Goal: Task Accomplishment & Management: Manage account settings

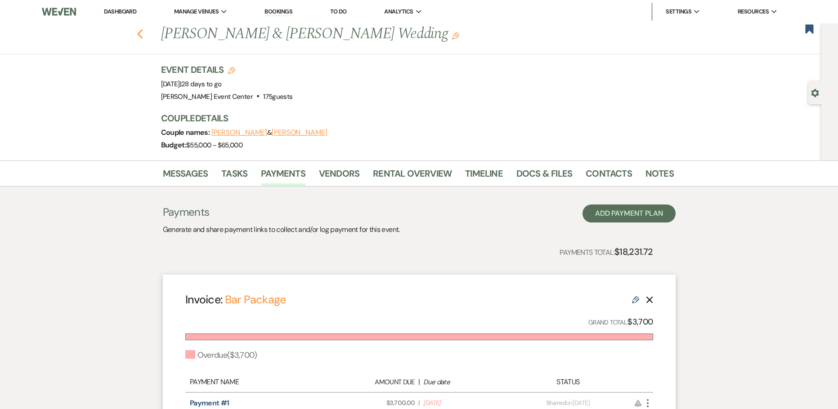
click at [142, 36] on use "button" at bounding box center [140, 34] width 6 height 10
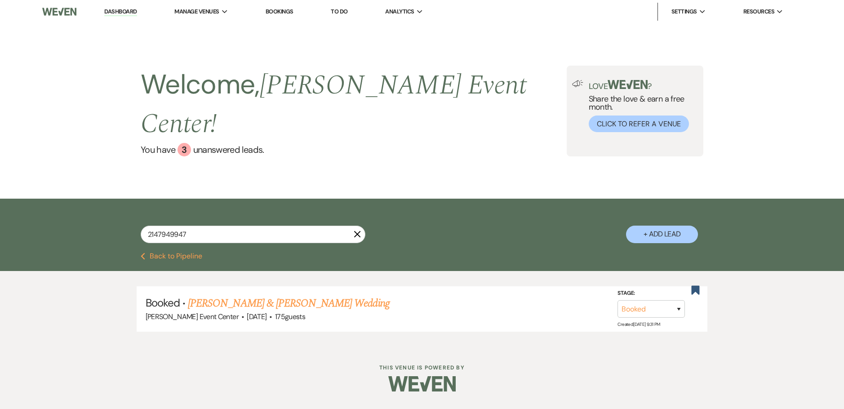
click at [132, 14] on link "Dashboard" at bounding box center [120, 12] width 32 height 9
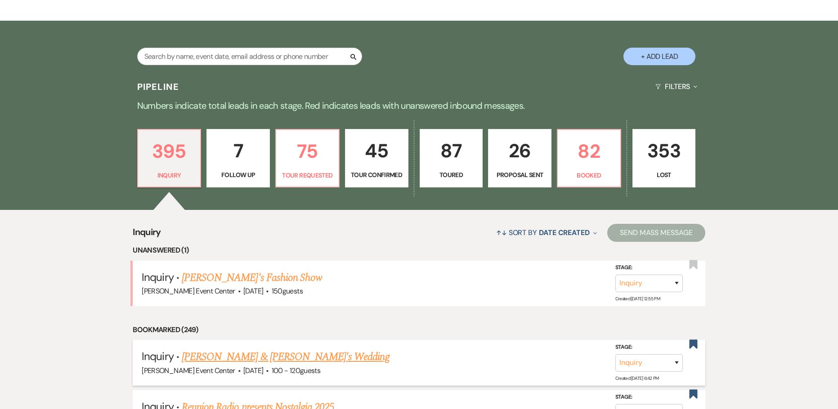
scroll to position [225, 0]
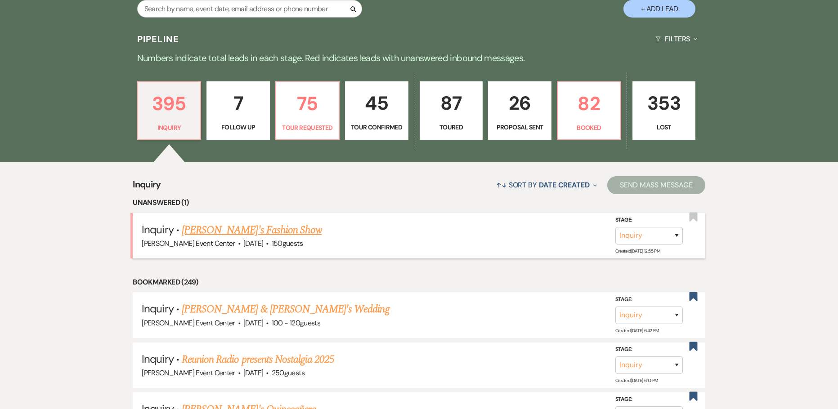
click at [224, 222] on link "[PERSON_NAME]'s Fashion Show" at bounding box center [252, 230] width 140 height 16
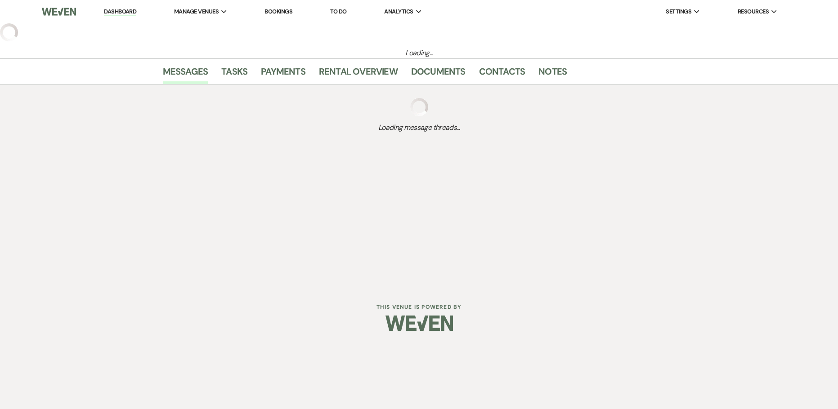
select select "5"
select select "13"
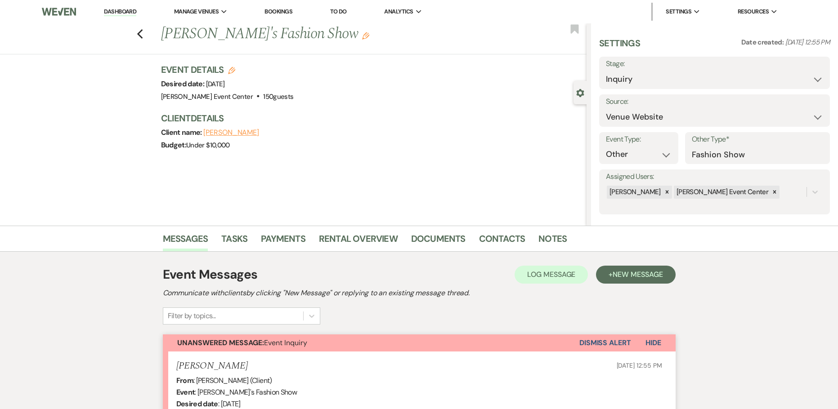
scroll to position [210, 0]
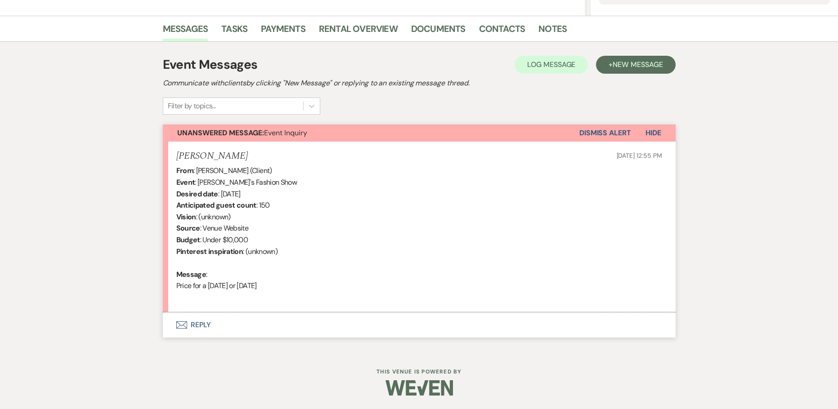
click at [201, 322] on button "Envelope Reply" at bounding box center [419, 325] width 513 height 25
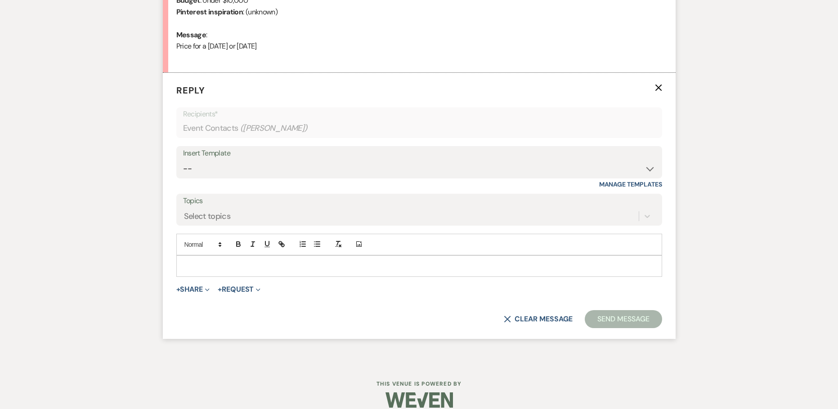
scroll to position [451, 0]
click at [237, 178] on div "Insert Template -- Weven Planning Portal Introduction (Booked Events) Initial I…" at bounding box center [419, 165] width 486 height 42
click at [241, 168] on select "-- Weven Planning Portal Introduction (Booked Events) Initial Inquiry Response …" at bounding box center [419, 167] width 472 height 18
select select "2976"
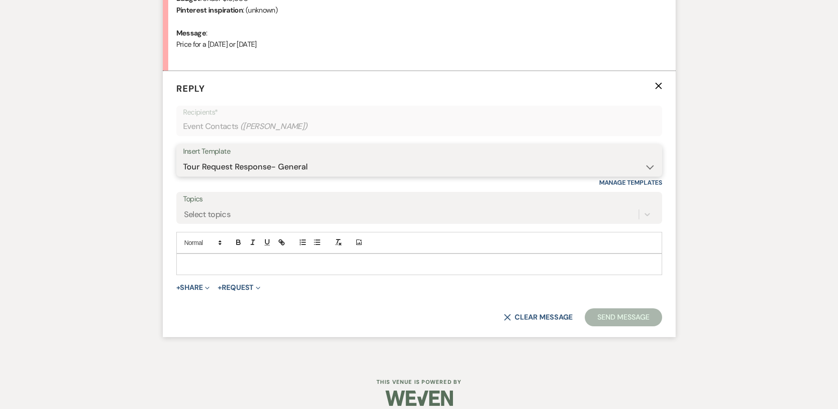
click at [183, 158] on select "-- Weven Planning Portal Introduction (Booked Events) Initial Inquiry Response …" at bounding box center [419, 167] width 472 height 18
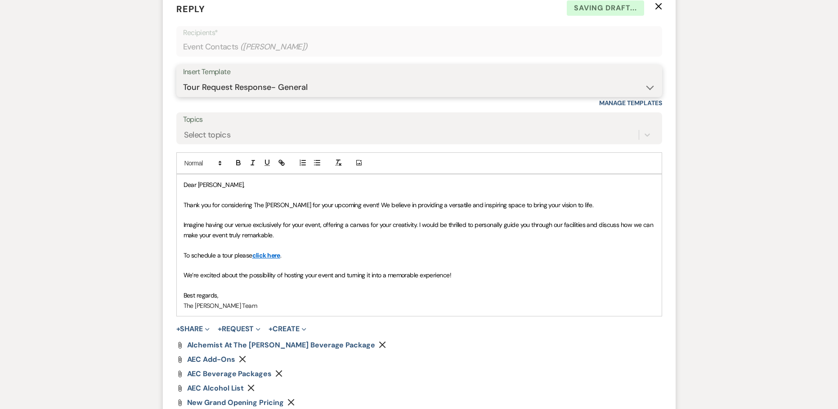
scroll to position [655, 0]
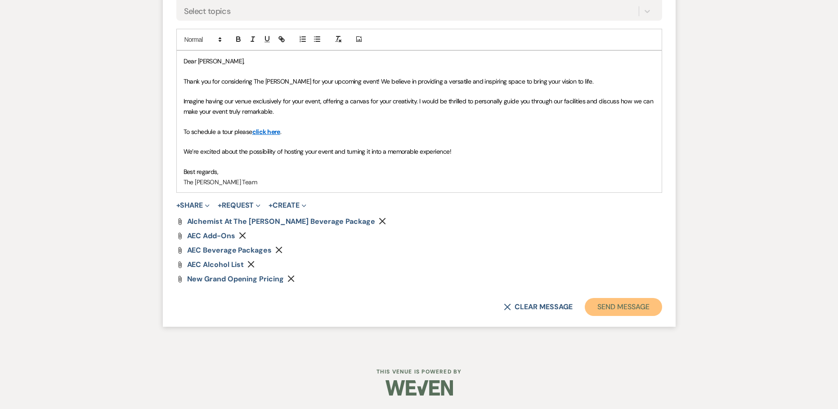
click at [626, 308] on button "Send Message" at bounding box center [623, 307] width 77 height 18
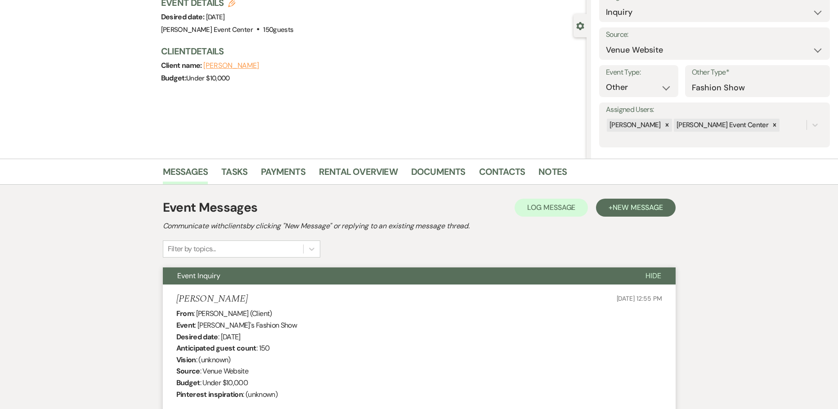
scroll to position [0, 0]
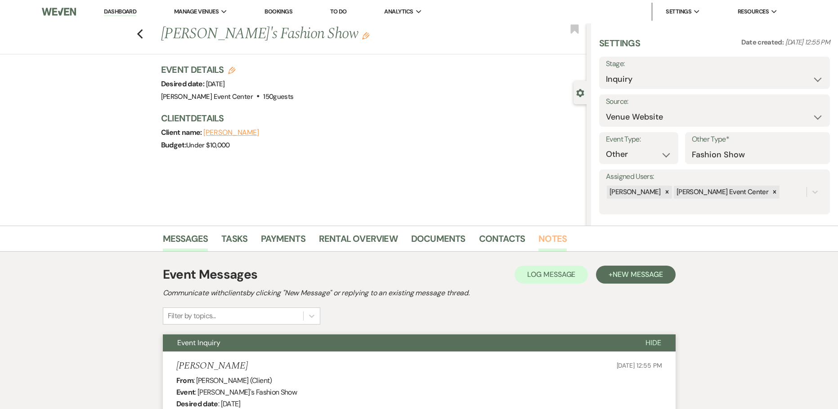
click at [545, 236] on link "Notes" at bounding box center [552, 242] width 28 height 20
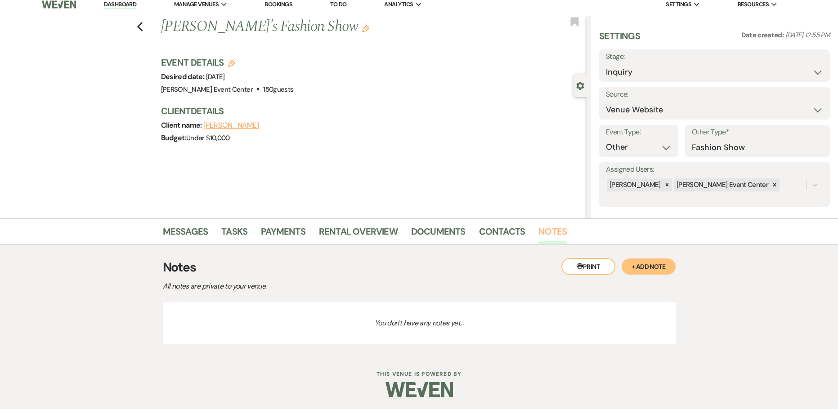
scroll to position [9, 0]
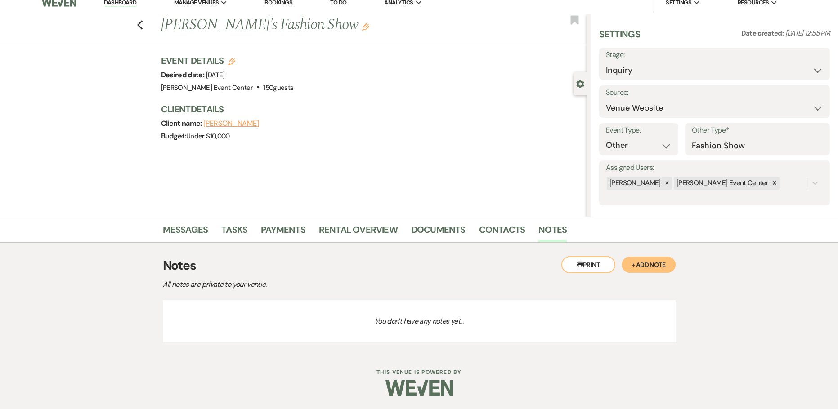
click at [637, 259] on button "+ Add Note" at bounding box center [648, 265] width 54 height 16
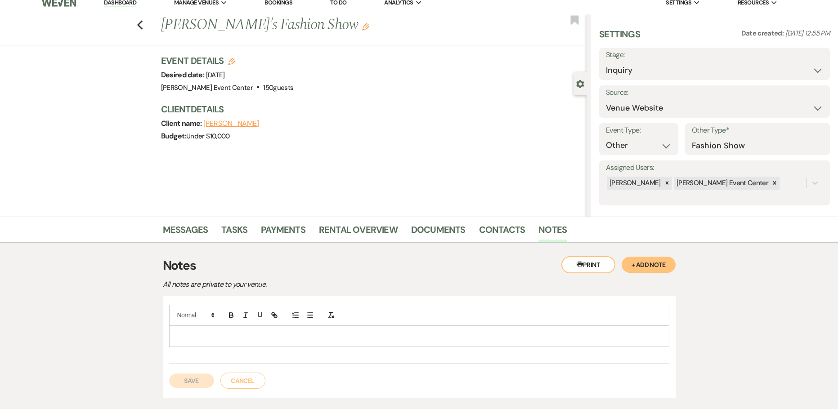
click at [261, 333] on p at bounding box center [419, 336] width 486 height 10
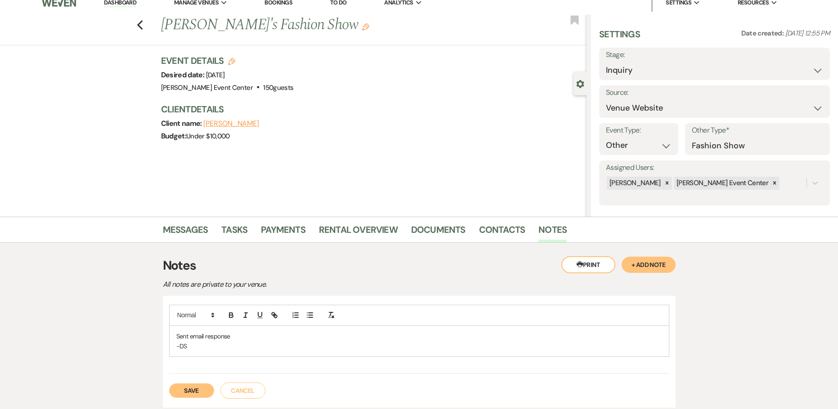
click at [188, 389] on button "Save" at bounding box center [191, 391] width 45 height 14
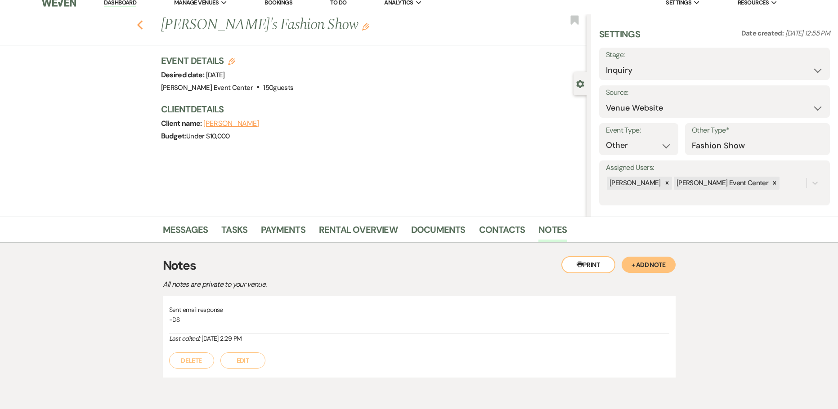
click at [142, 27] on use "button" at bounding box center [140, 25] width 6 height 10
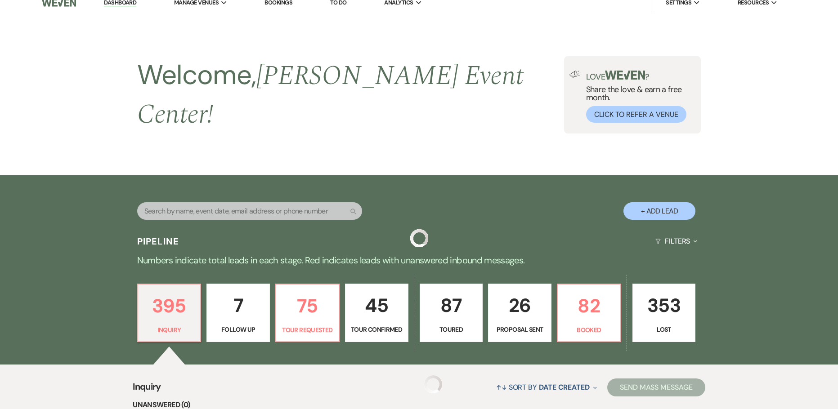
scroll to position [265, 0]
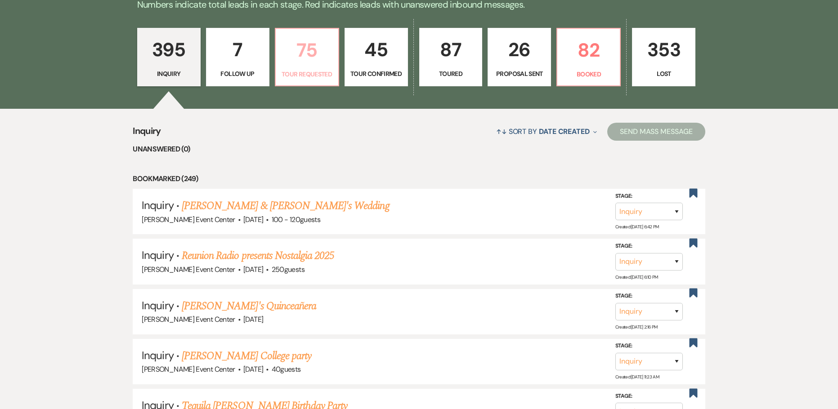
click at [295, 60] on link "75 Tour Requested" at bounding box center [307, 57] width 64 height 58
select select "2"
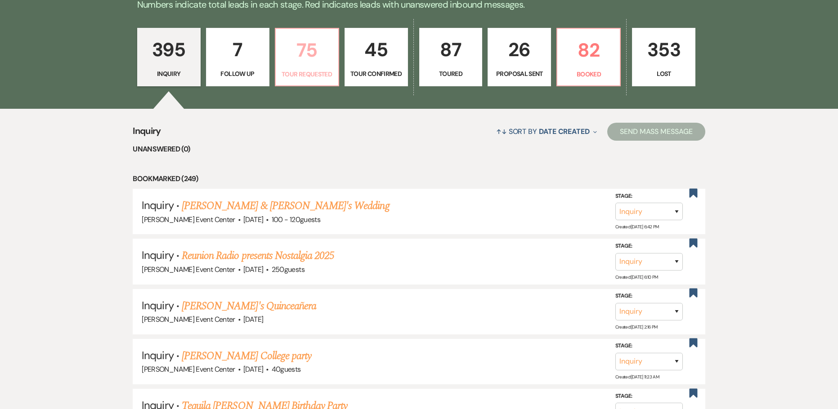
select select "2"
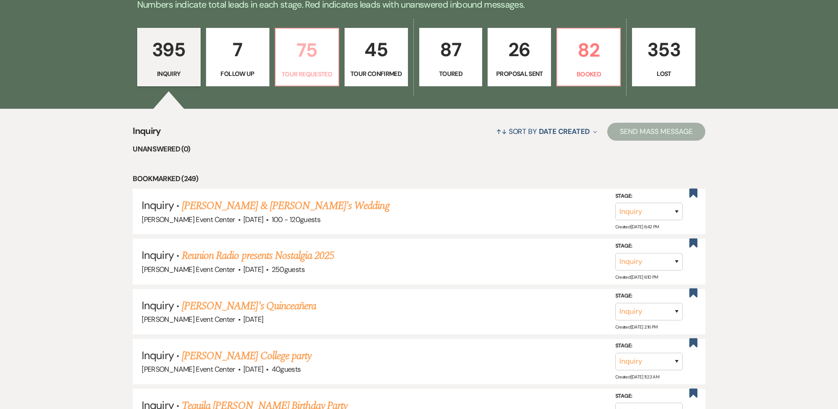
select select "2"
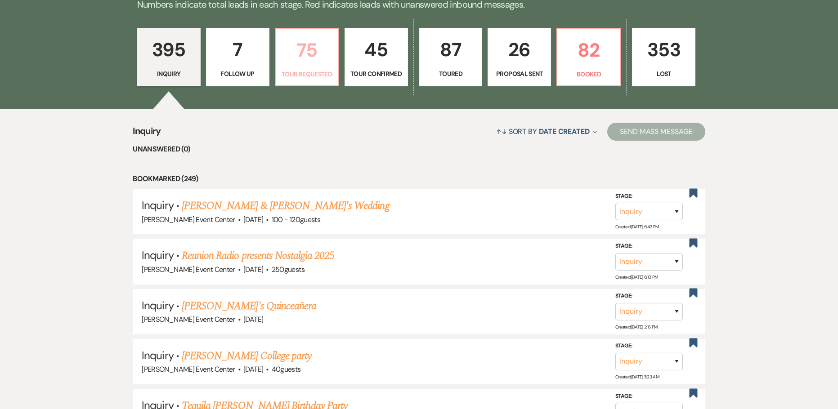
select select "2"
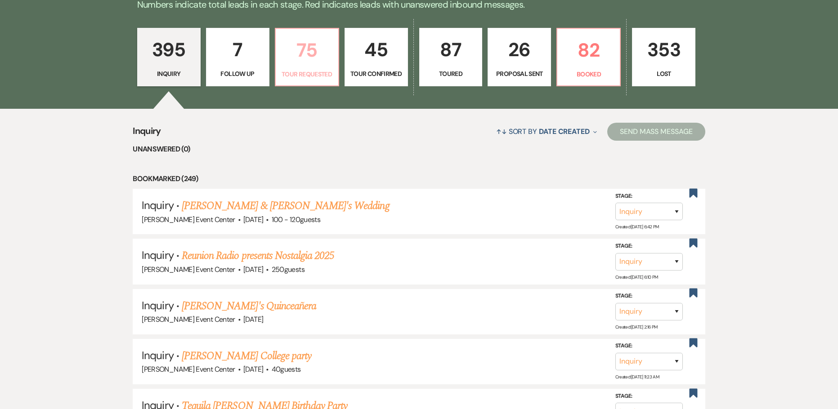
select select "2"
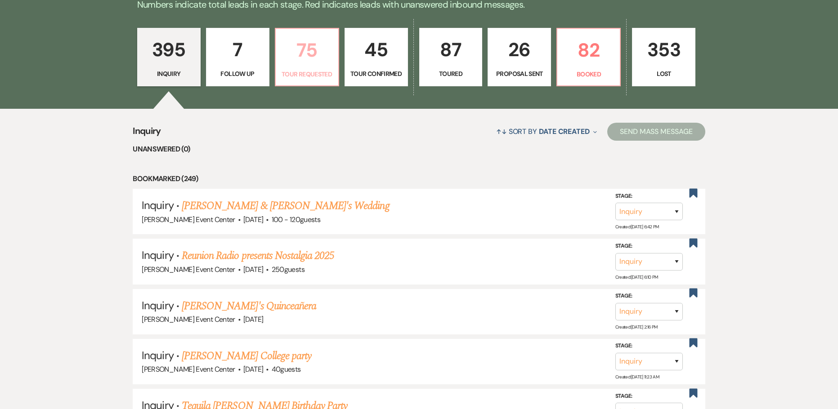
select select "2"
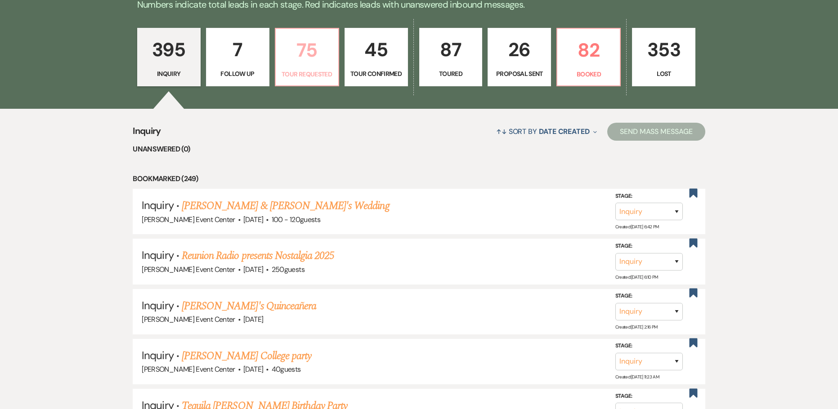
select select "2"
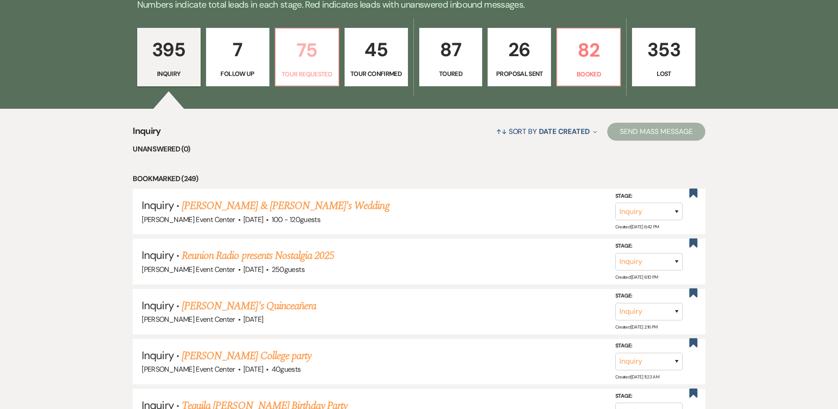
select select "2"
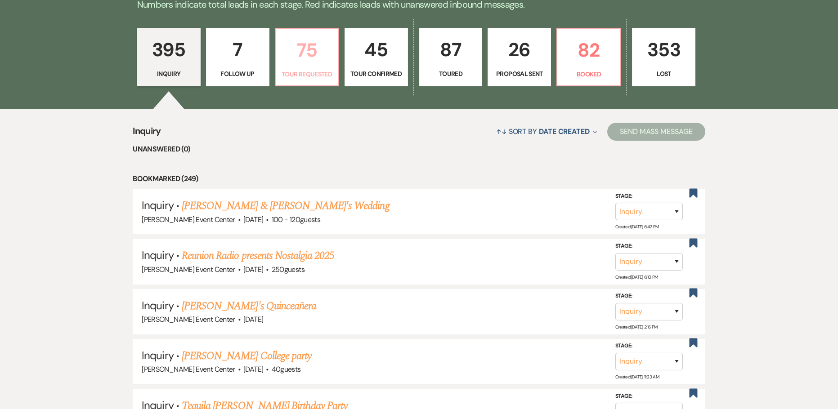
select select "2"
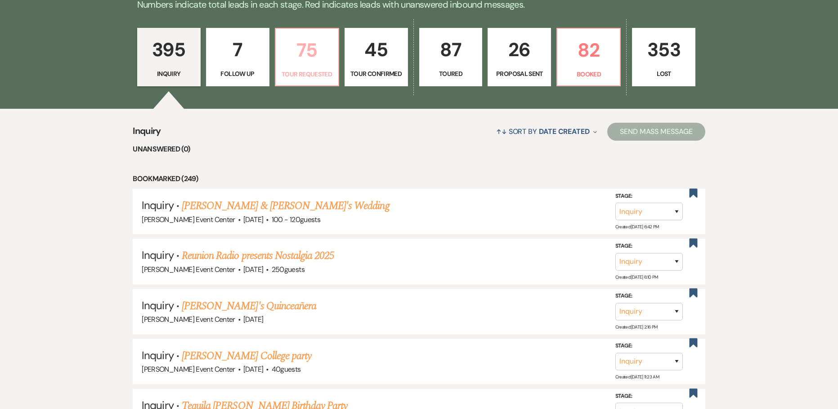
select select "2"
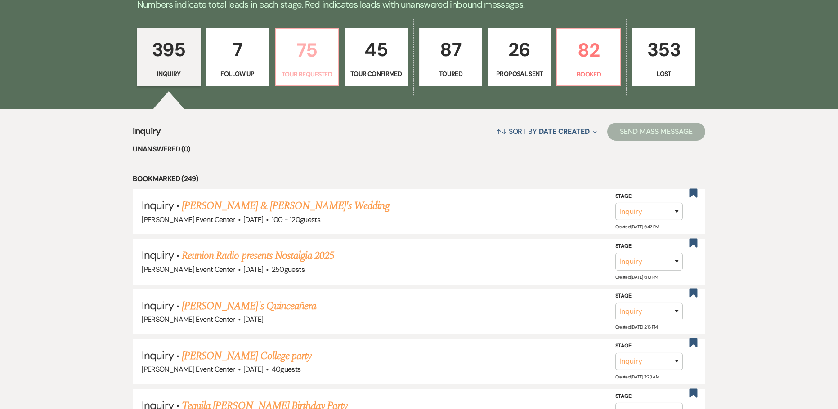
select select "2"
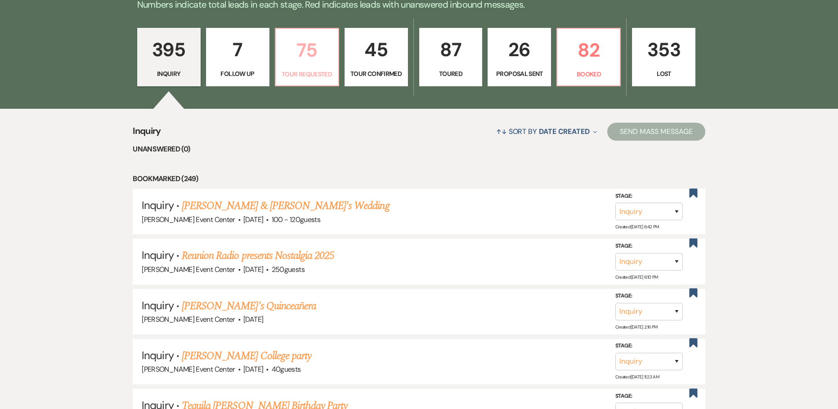
select select "2"
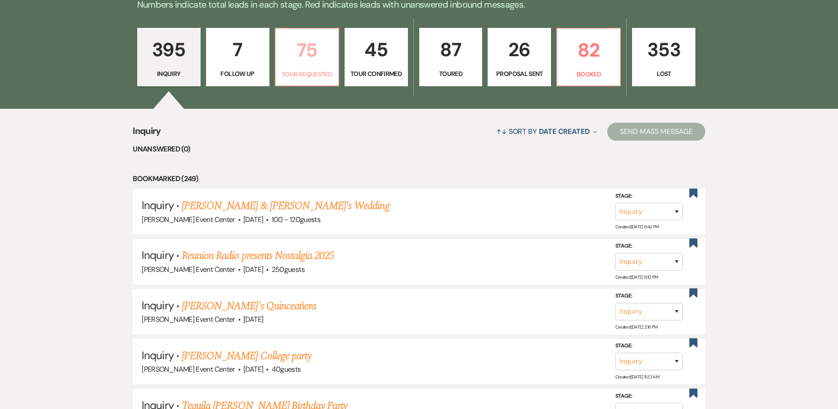
select select "2"
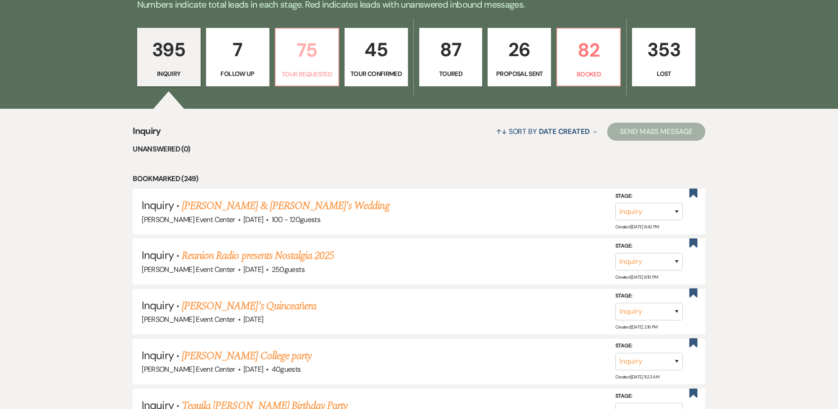
select select "2"
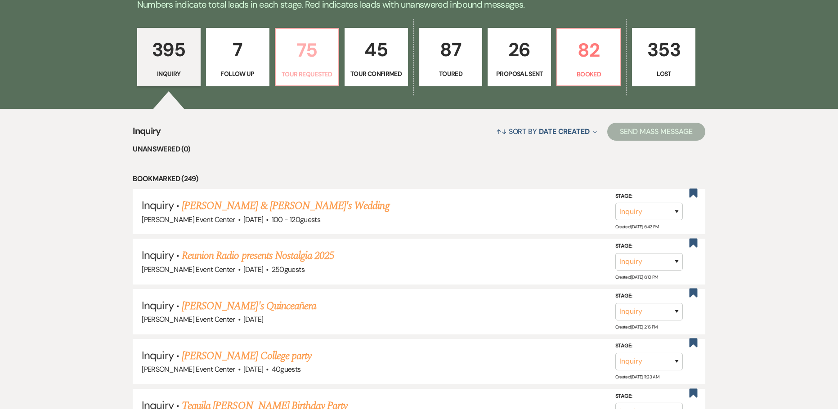
select select "2"
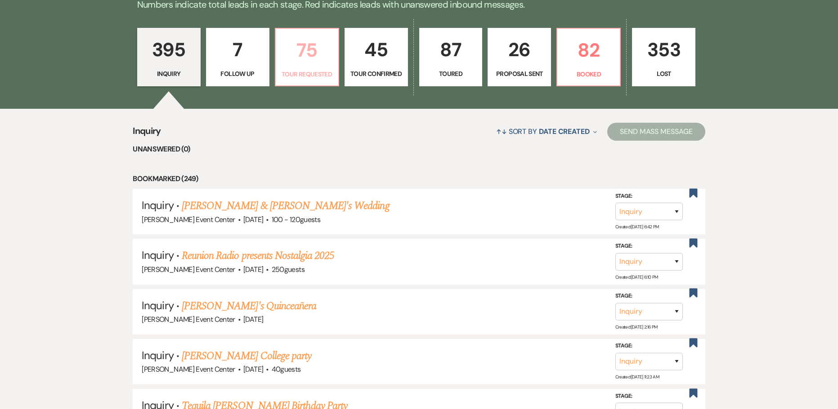
select select "2"
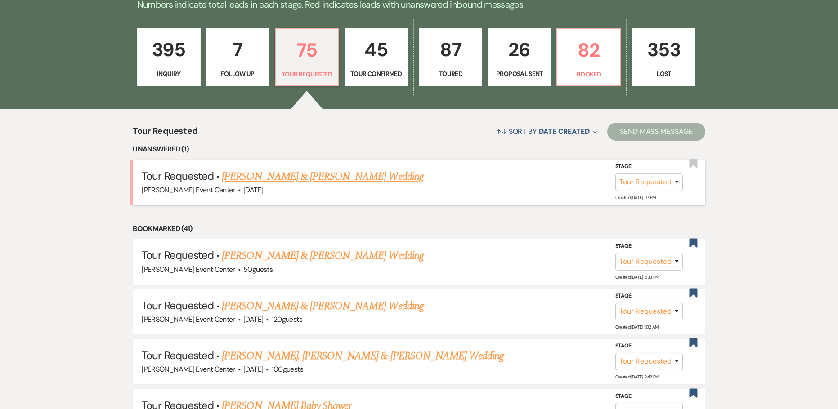
click at [276, 169] on link "Akil Brooks & Victoria Smith's Wedding" at bounding box center [322, 177] width 201 height 16
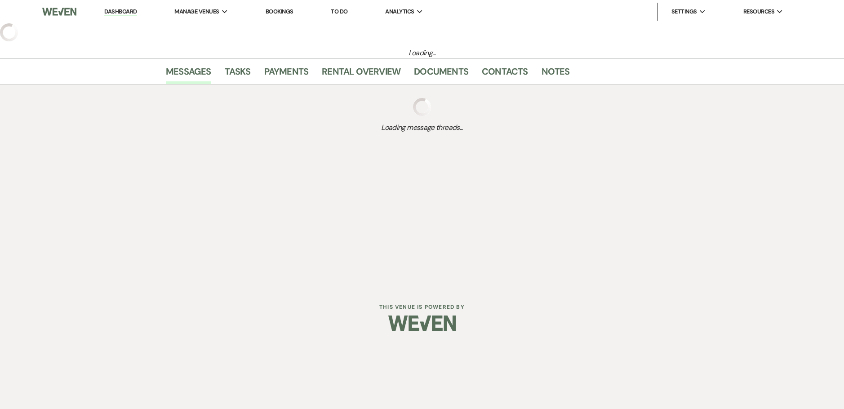
select select "2"
select select "5"
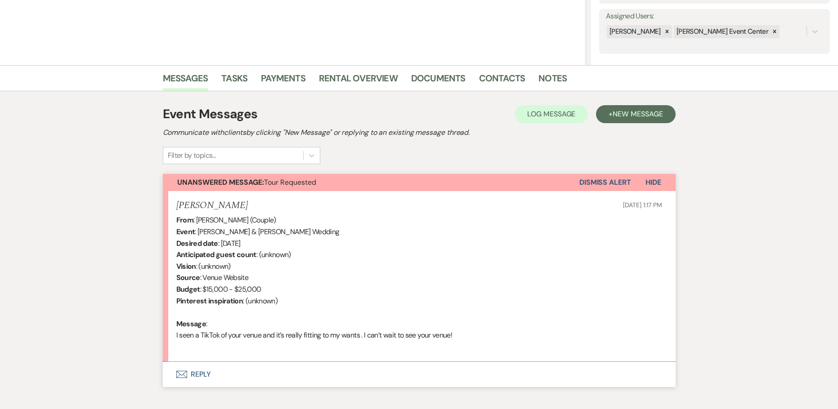
scroll to position [210, 0]
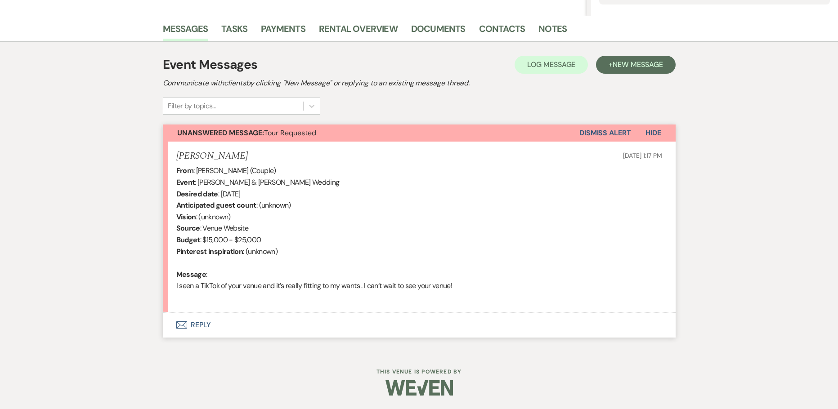
click at [202, 323] on button "Envelope Reply" at bounding box center [419, 325] width 513 height 25
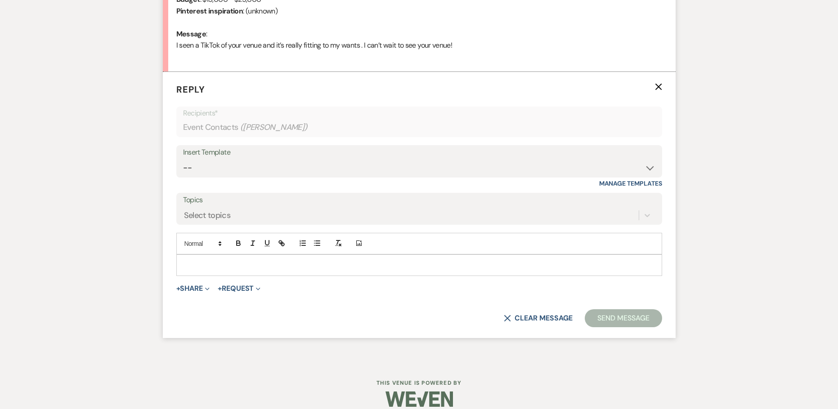
scroll to position [451, 0]
click at [274, 171] on select "-- Weven Planning Portal Introduction (Booked Events) Initial Inquiry Response …" at bounding box center [419, 167] width 472 height 18
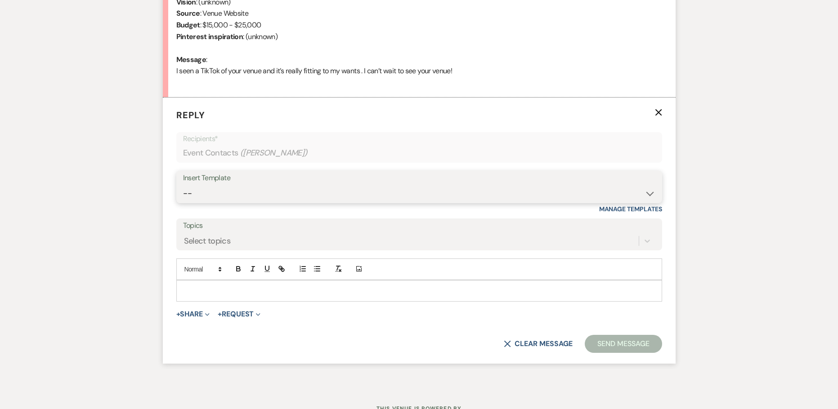
scroll to position [462, 0]
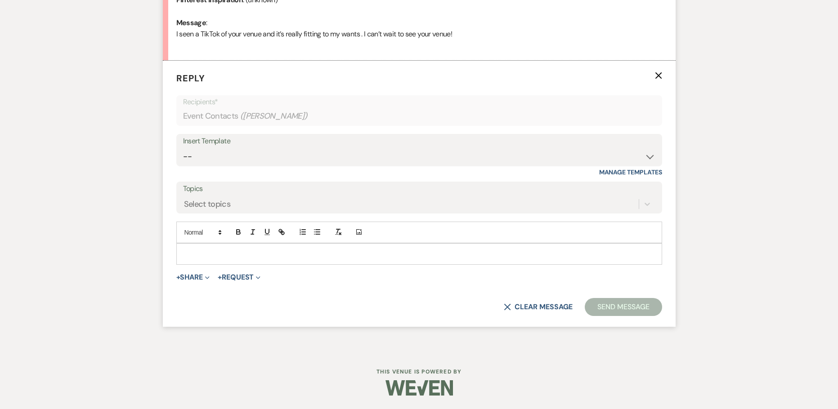
click at [254, 144] on div "Insert Template" at bounding box center [419, 141] width 472 height 13
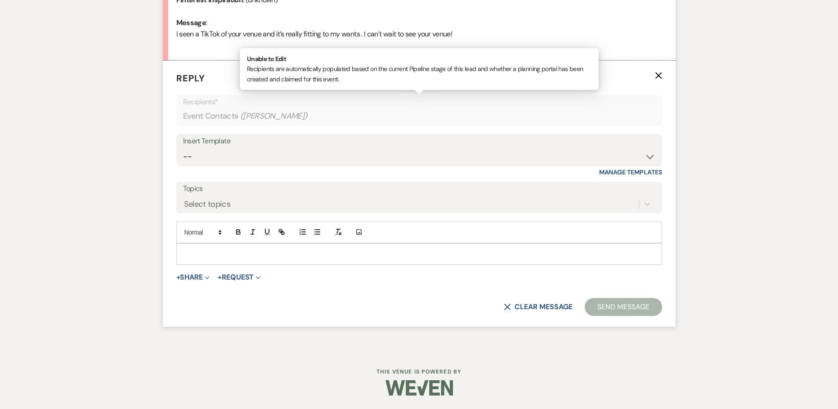
click at [266, 115] on span "( Victoria Smith )" at bounding box center [273, 116] width 67 height 12
click at [250, 145] on div "Insert Template" at bounding box center [419, 141] width 472 height 13
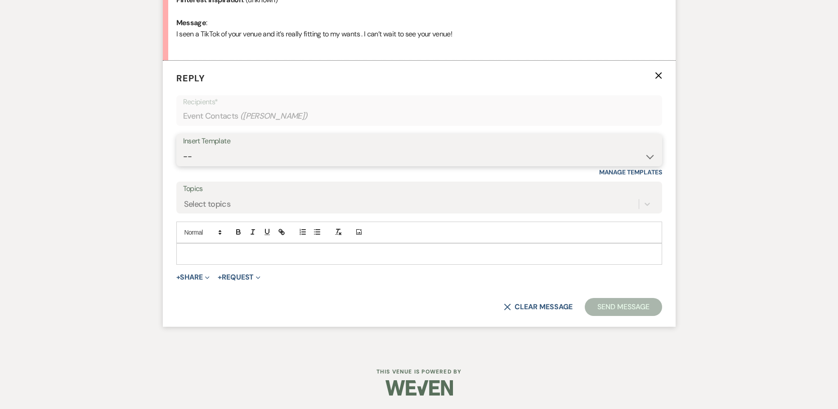
click at [248, 153] on select "-- Weven Planning Portal Introduction (Booked Events) Initial Inquiry Response …" at bounding box center [419, 157] width 472 height 18
click at [308, 156] on select "-- Weven Planning Portal Introduction (Booked Events) Initial Inquiry Response …" at bounding box center [419, 157] width 472 height 18
select select "2982"
click at [183, 148] on select "-- Weven Planning Portal Introduction (Booked Events) Initial Inquiry Response …" at bounding box center [419, 157] width 472 height 18
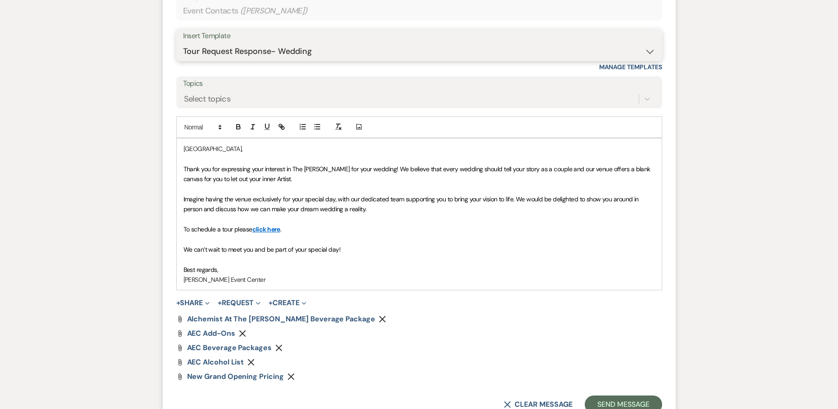
scroll to position [665, 0]
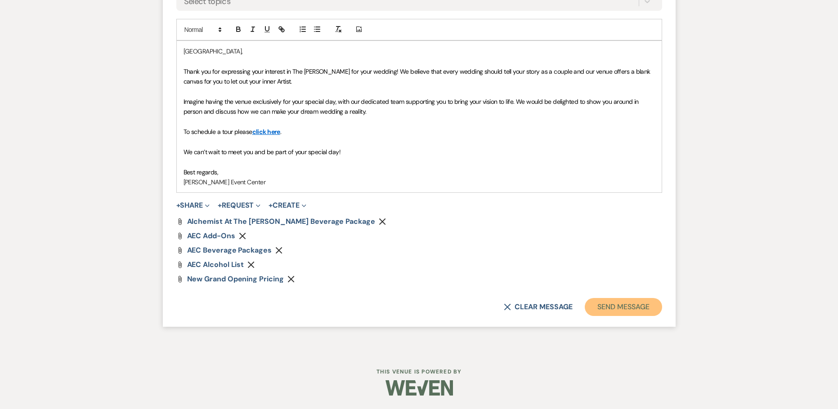
click at [620, 314] on button "Send Message" at bounding box center [623, 307] width 77 height 18
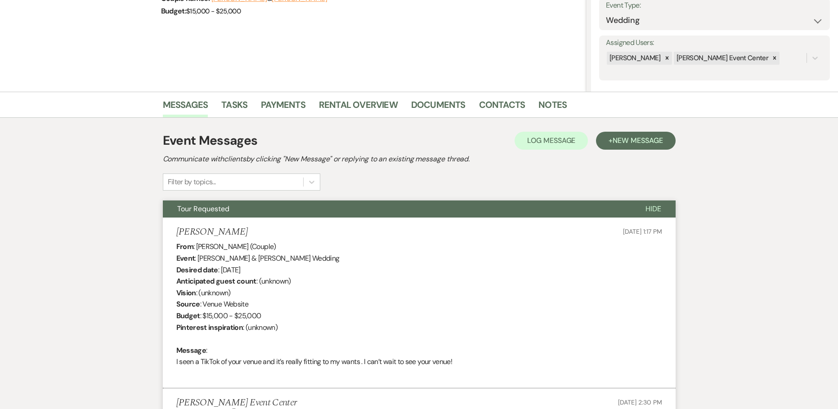
scroll to position [132, 0]
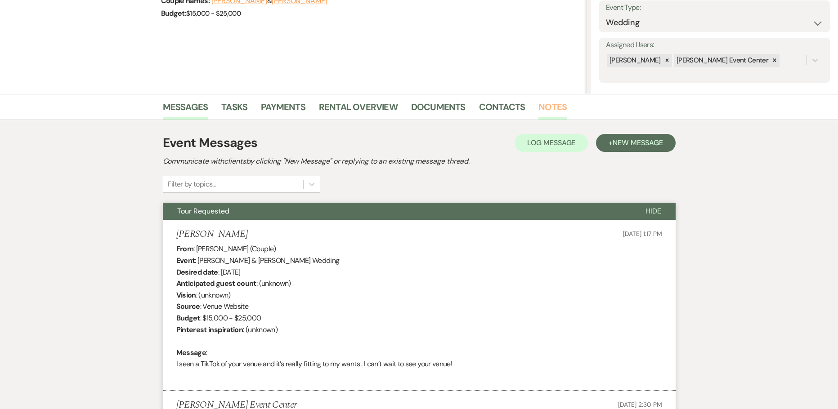
click at [541, 104] on link "Notes" at bounding box center [552, 110] width 28 height 20
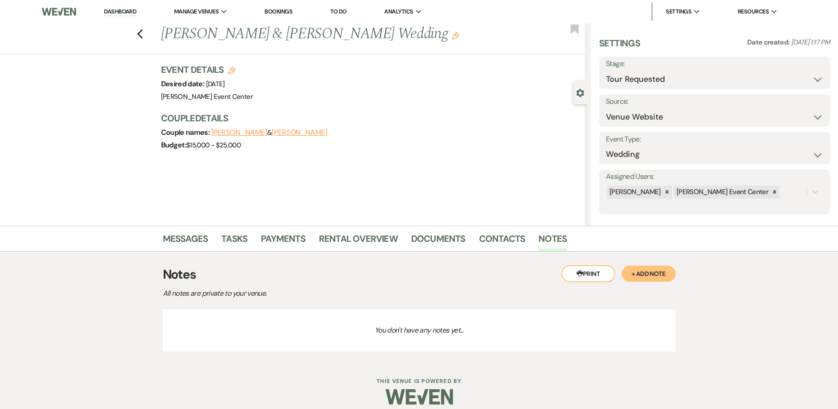
click at [635, 271] on button "+ Add Note" at bounding box center [648, 274] width 54 height 16
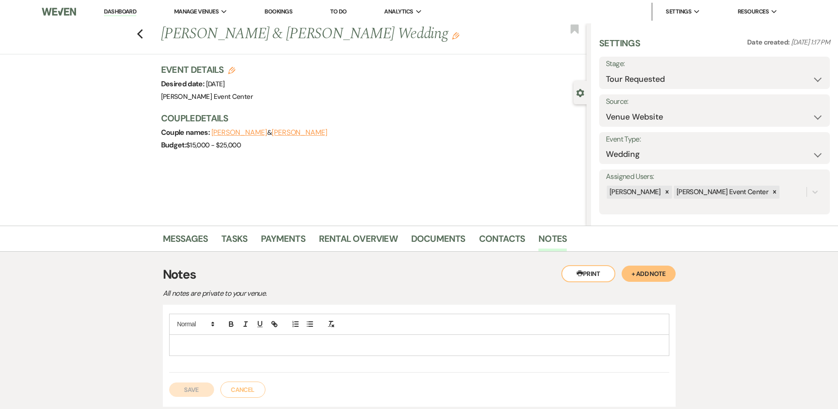
click at [347, 343] on p at bounding box center [419, 345] width 486 height 10
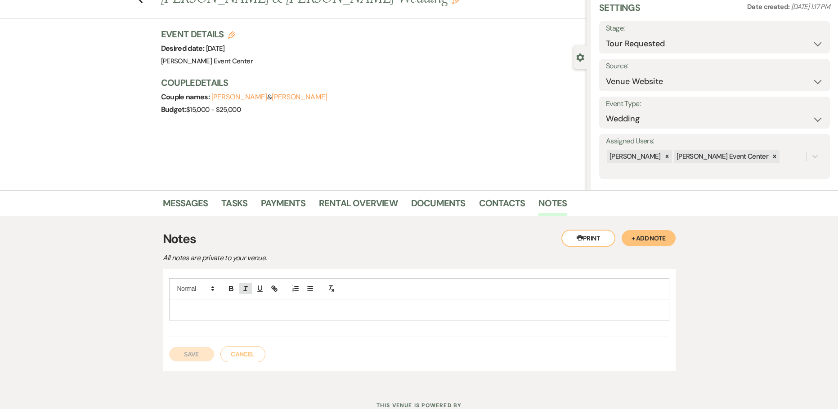
scroll to position [69, 0]
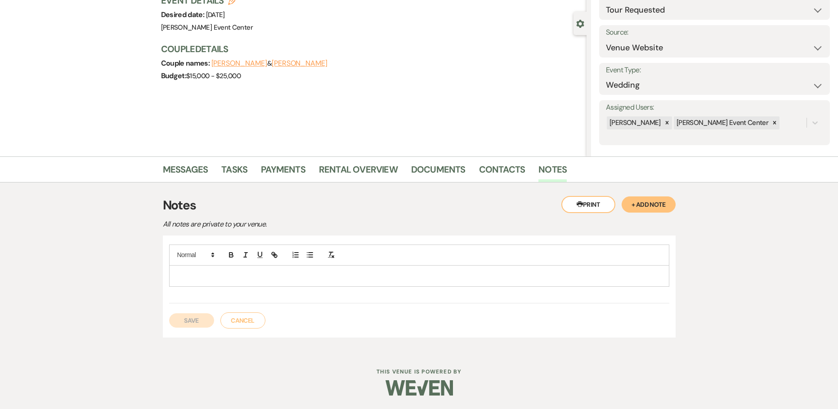
click at [237, 278] on p at bounding box center [419, 276] width 486 height 10
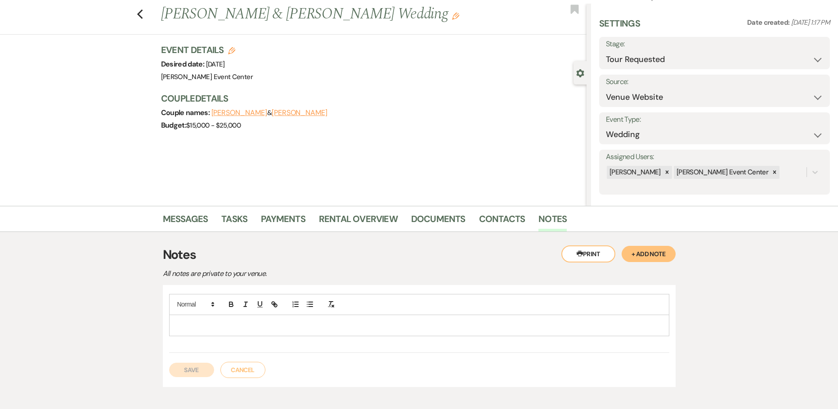
scroll to position [0, 0]
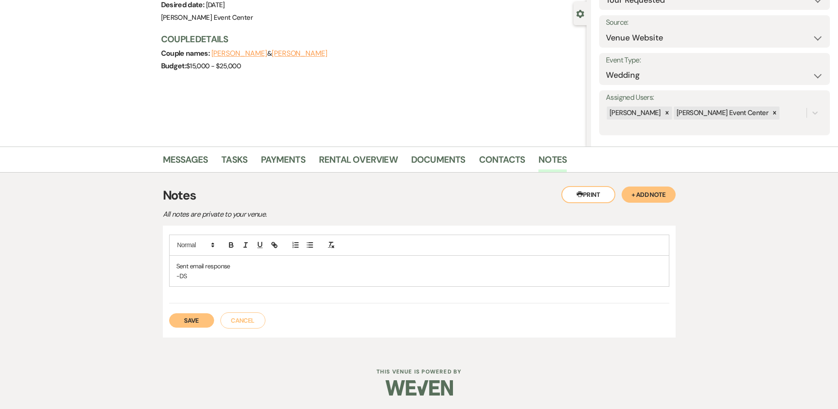
click at [181, 328] on button "Save" at bounding box center [191, 320] width 45 height 14
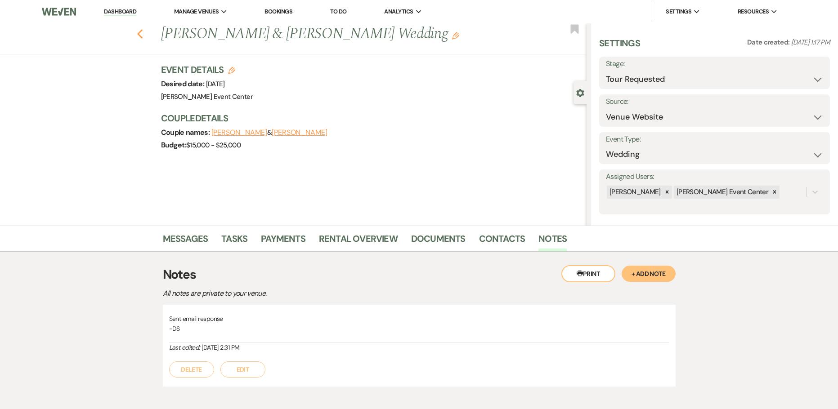
click at [143, 32] on use "button" at bounding box center [140, 34] width 6 height 10
select select "2"
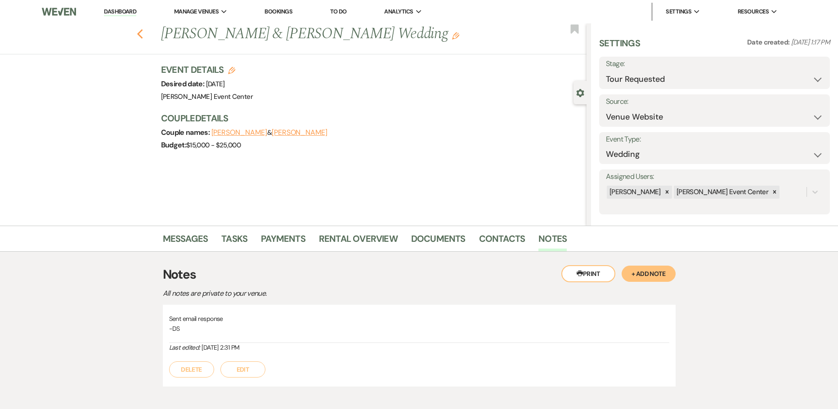
select select "2"
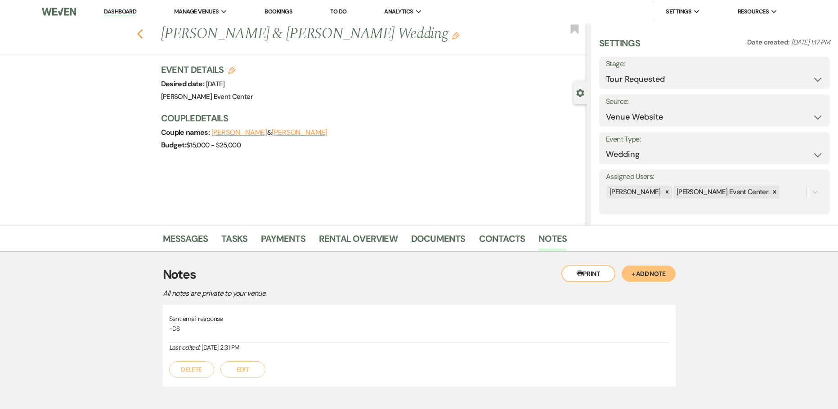
select select "2"
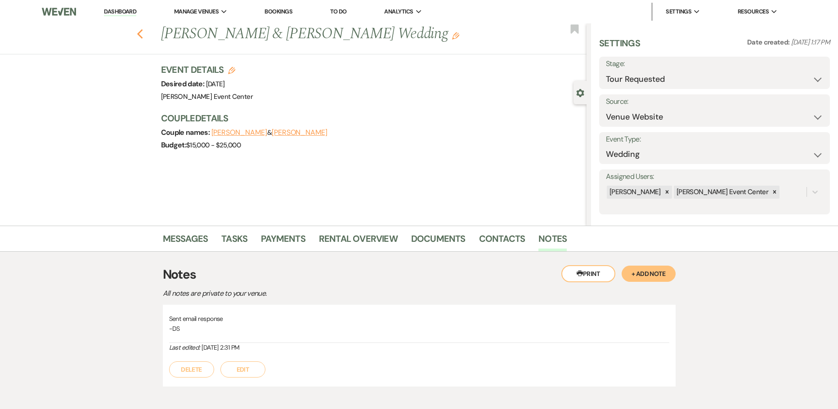
select select "2"
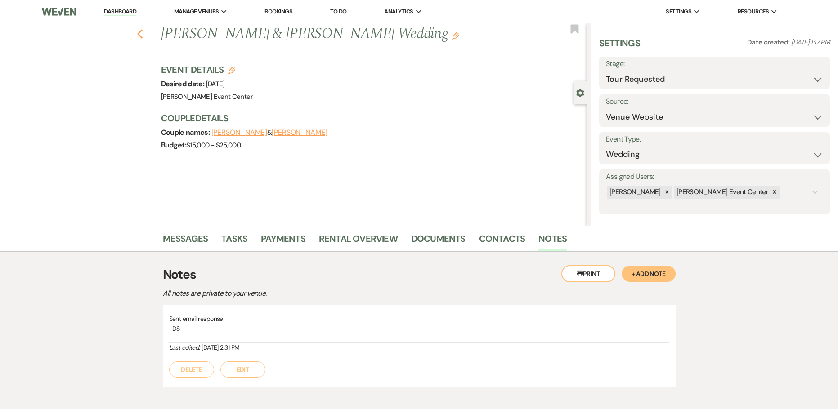
select select "2"
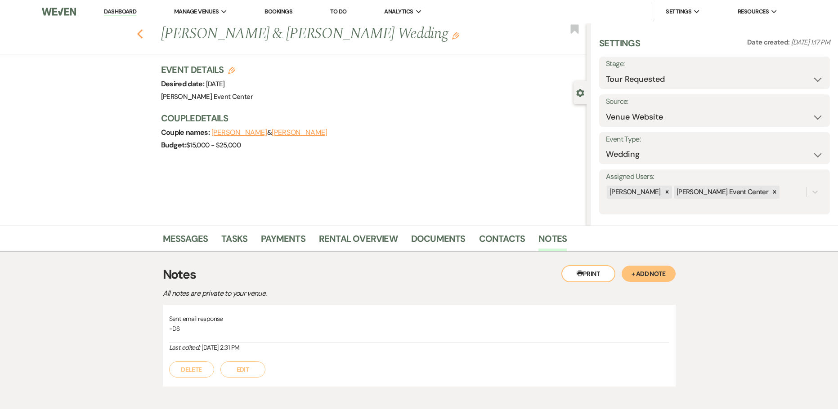
select select "2"
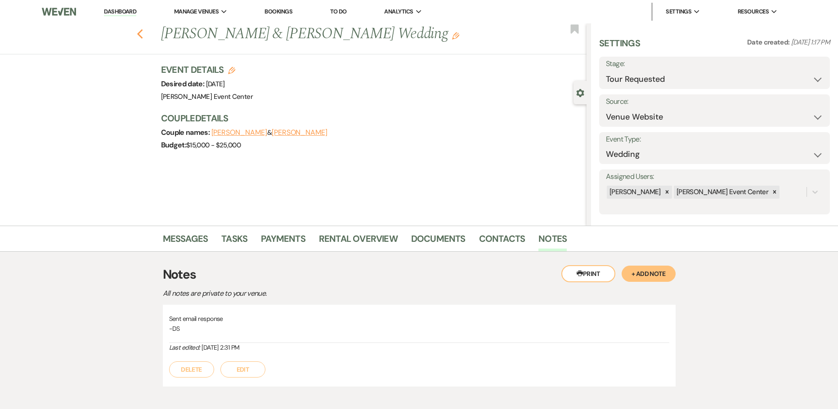
select select "2"
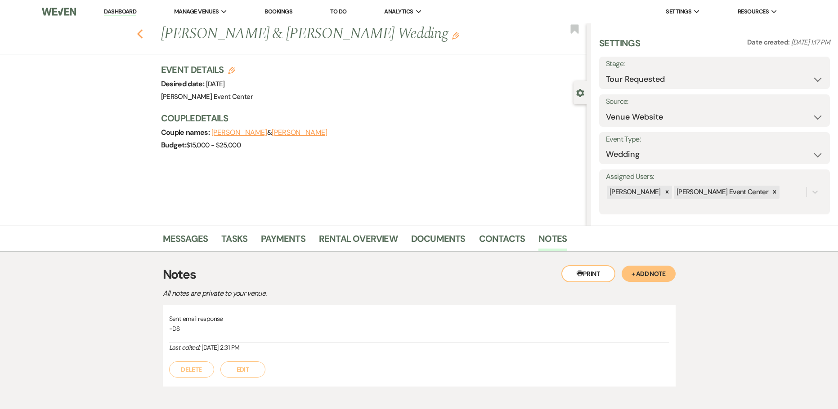
select select "2"
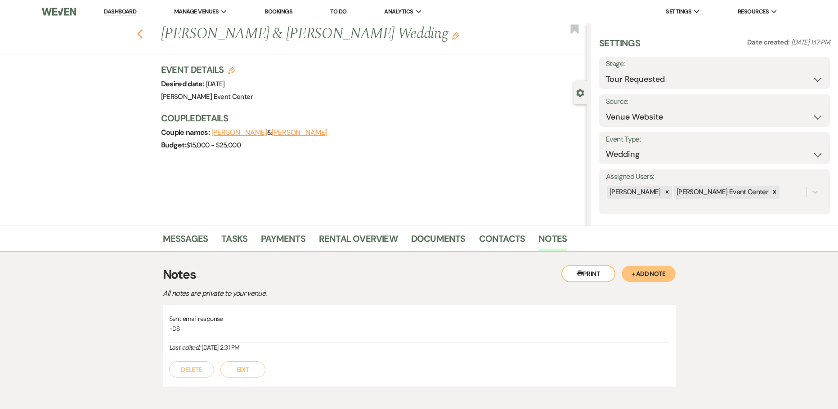
select select "2"
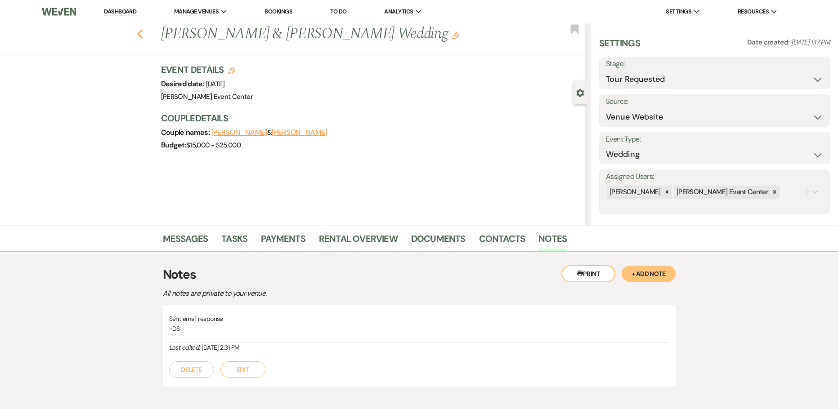
select select "2"
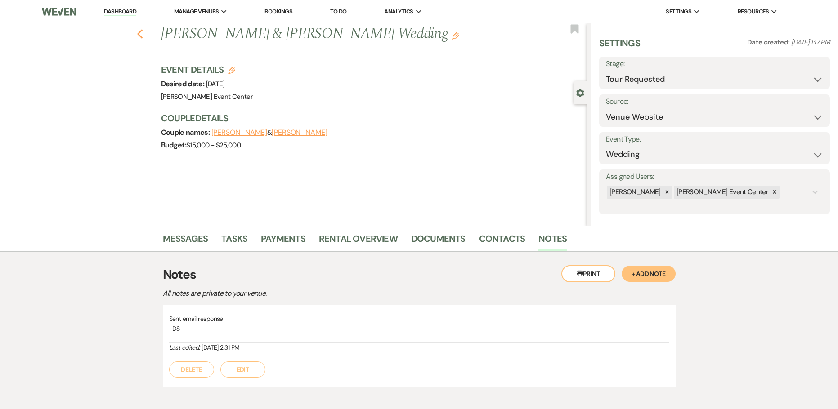
select select "2"
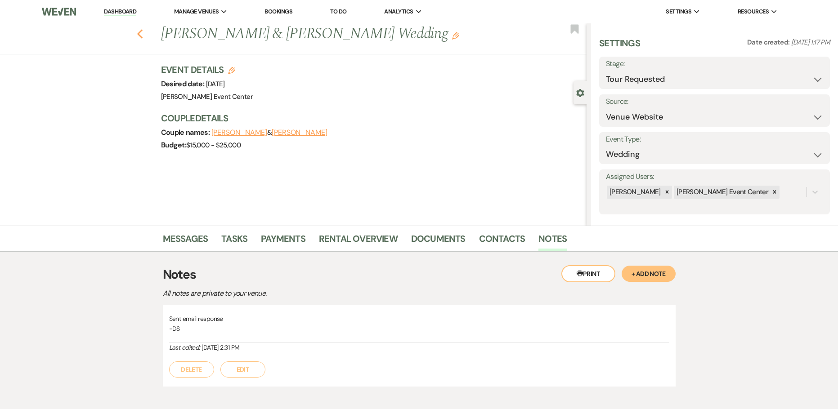
select select "2"
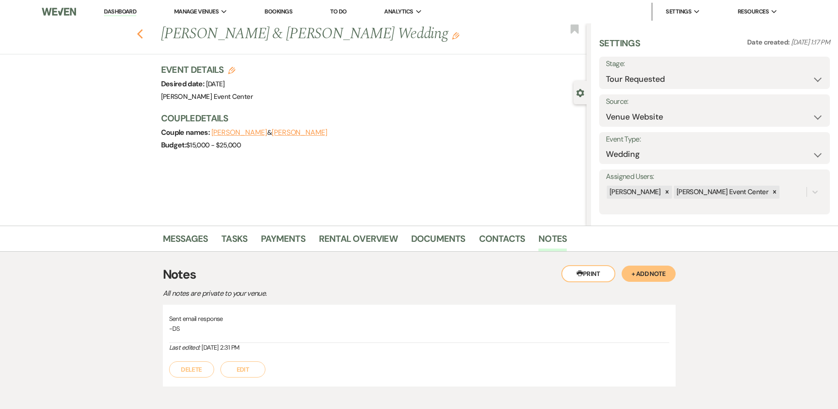
select select "2"
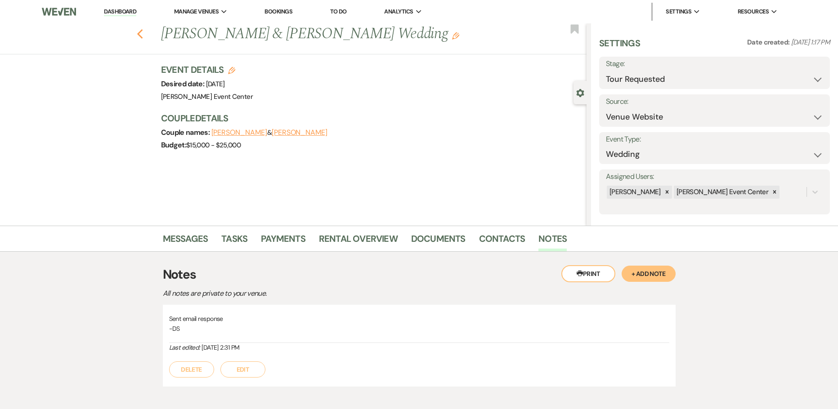
select select "2"
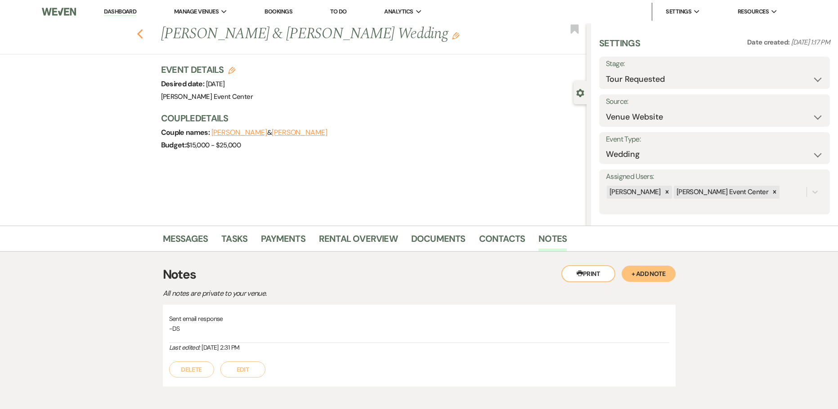
select select "2"
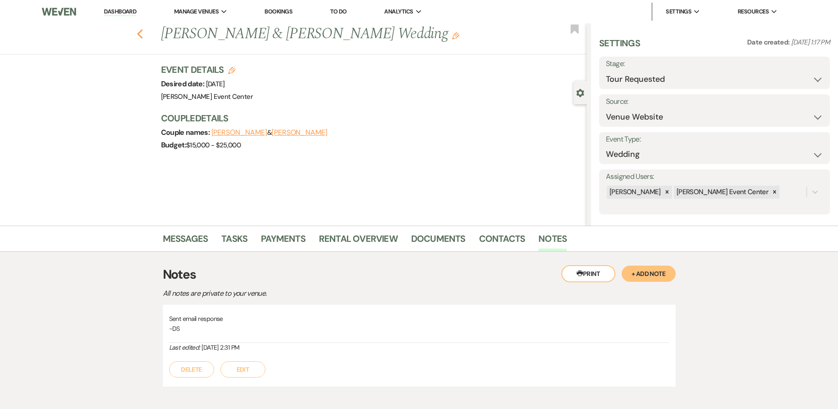
select select "2"
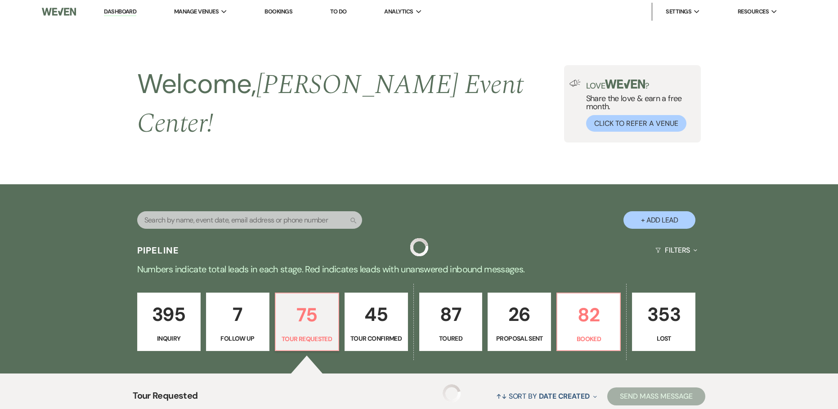
scroll to position [265, 0]
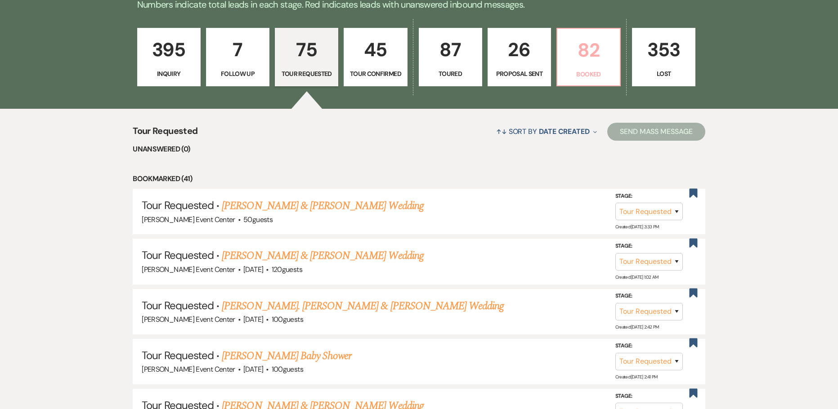
click at [584, 46] on p "82" at bounding box center [589, 50] width 52 height 30
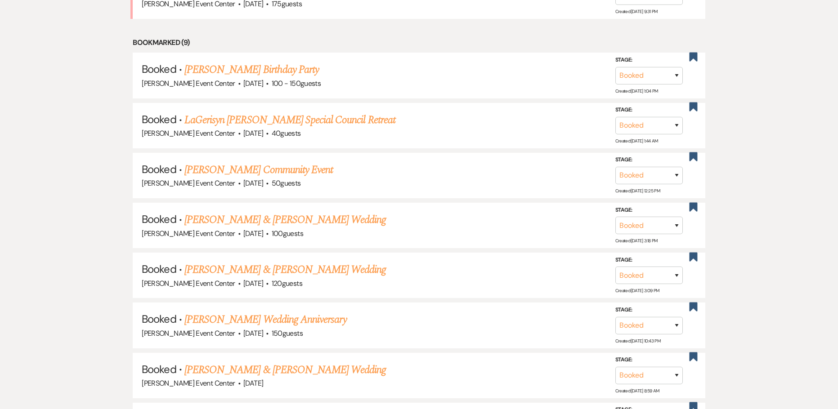
scroll to position [355, 0]
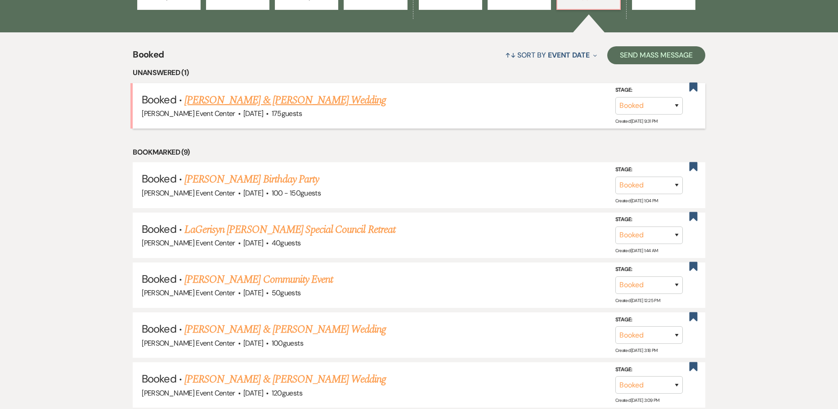
click at [316, 92] on link "Ashley Williams & Christopher Polk's Wedding" at bounding box center [284, 100] width 201 height 16
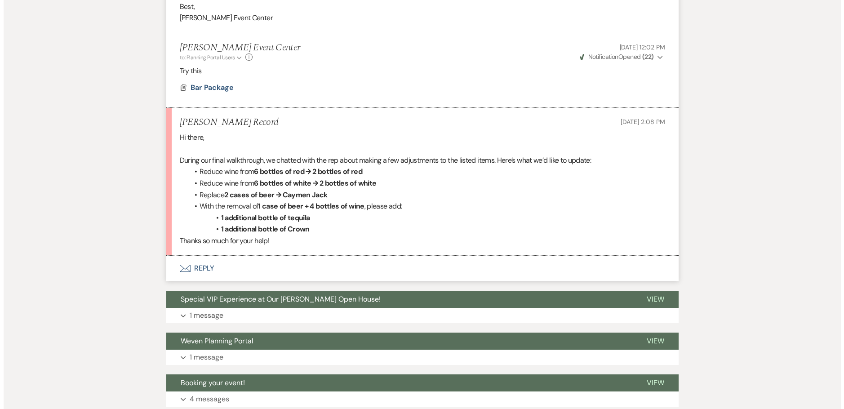
scroll to position [989, 0]
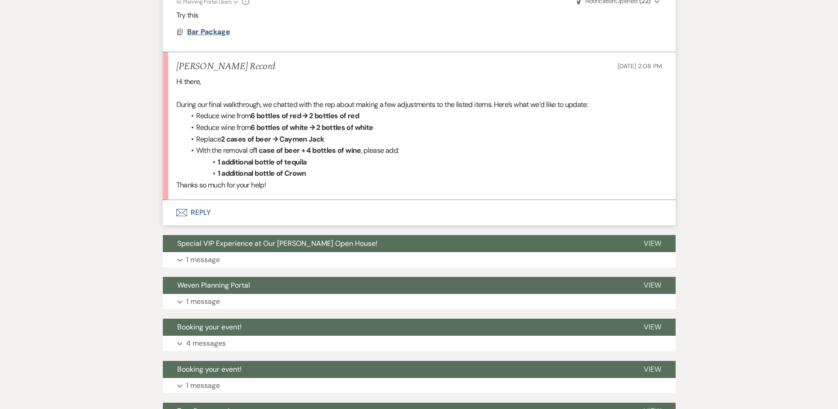
click at [219, 31] on span "Bar Package" at bounding box center [208, 31] width 43 height 9
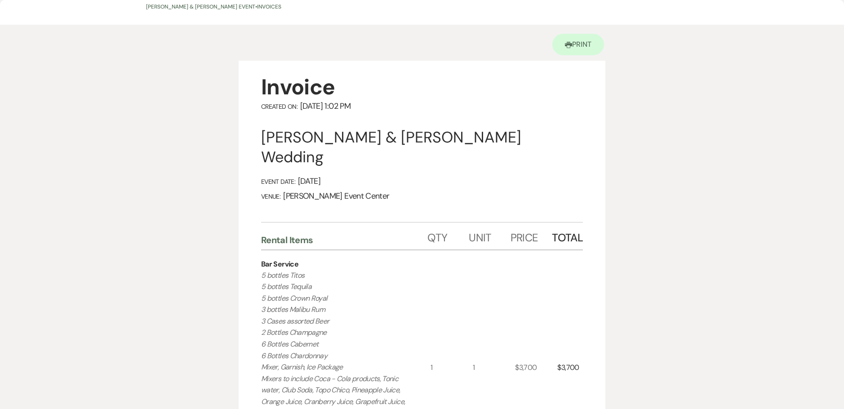
scroll to position [0, 0]
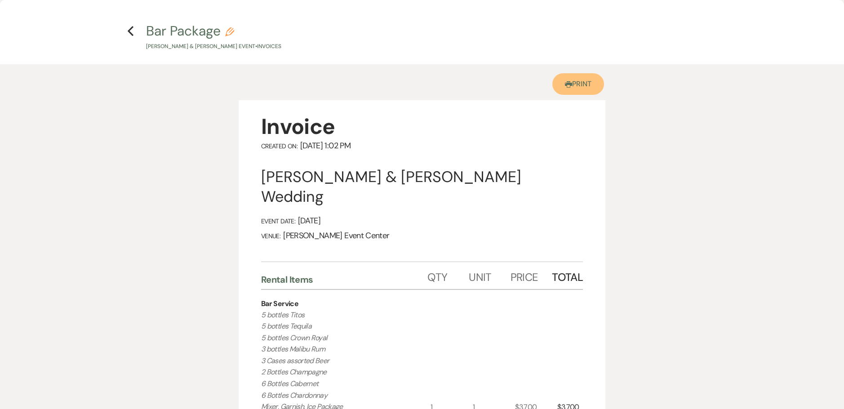
click at [570, 85] on use at bounding box center [568, 84] width 7 height 6
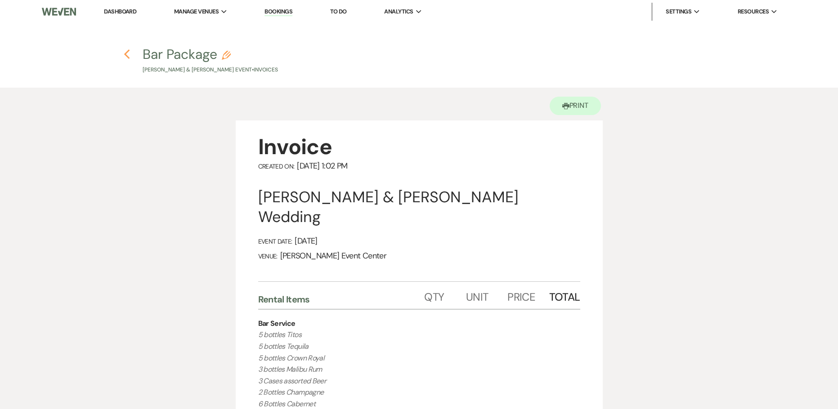
click at [125, 52] on icon "Previous" at bounding box center [127, 54] width 7 height 11
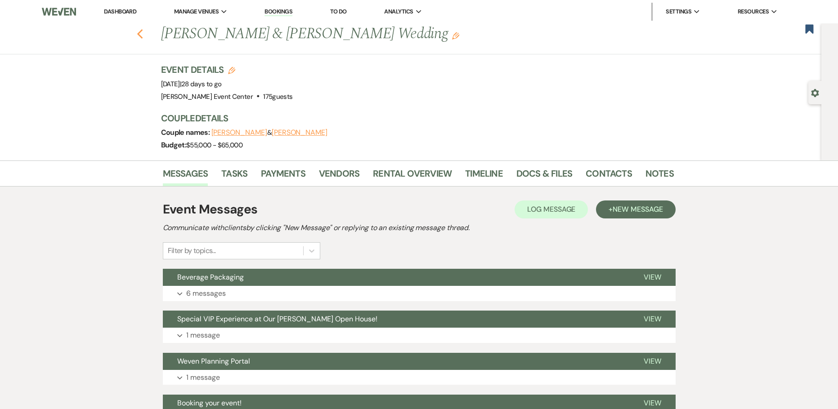
click at [141, 35] on use "button" at bounding box center [140, 34] width 6 height 10
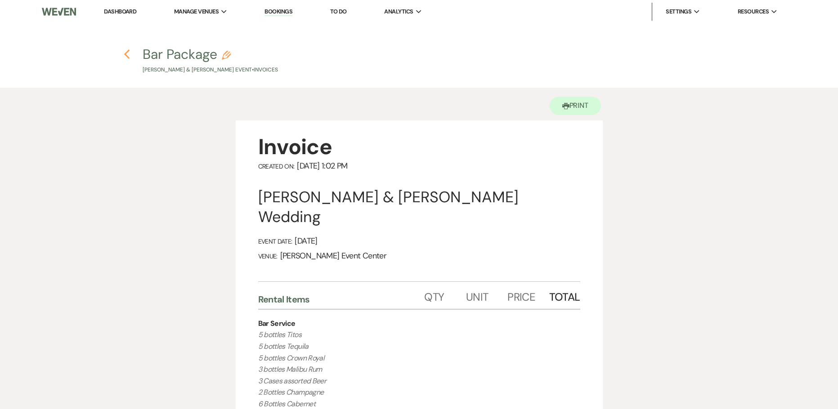
click at [124, 54] on icon "Previous" at bounding box center [127, 54] width 7 height 11
click at [128, 54] on icon "Previous" at bounding box center [127, 54] width 7 height 11
click at [125, 54] on icon "Previous" at bounding box center [127, 54] width 7 height 11
click at [127, 54] on icon "Previous" at bounding box center [127, 54] width 7 height 11
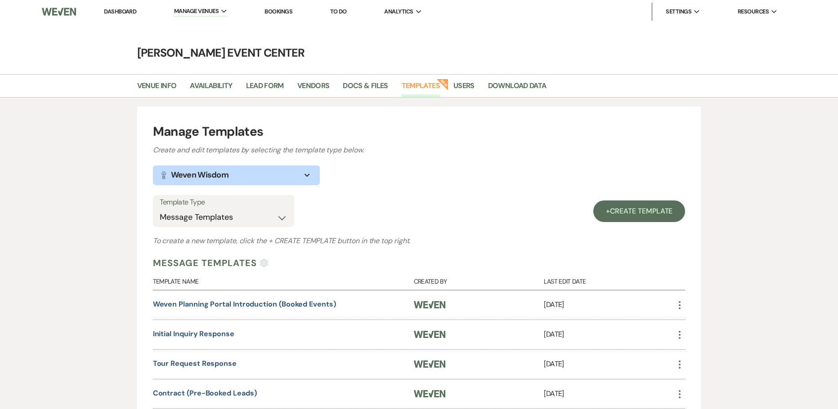
select select "Message Templates"
click at [124, 8] on link "Dashboard" at bounding box center [120, 12] width 32 height 8
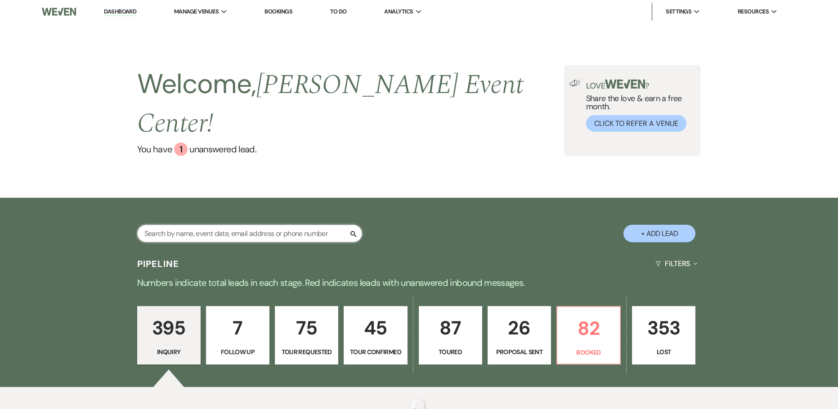
click at [184, 225] on input "text" at bounding box center [249, 234] width 225 height 18
paste input "[PERSON_NAME]"
type input "[PERSON_NAME]"
click at [219, 398] on div "↑↓ Sort By Date Created Expand Send Mass Message" at bounding box center [433, 410] width 544 height 24
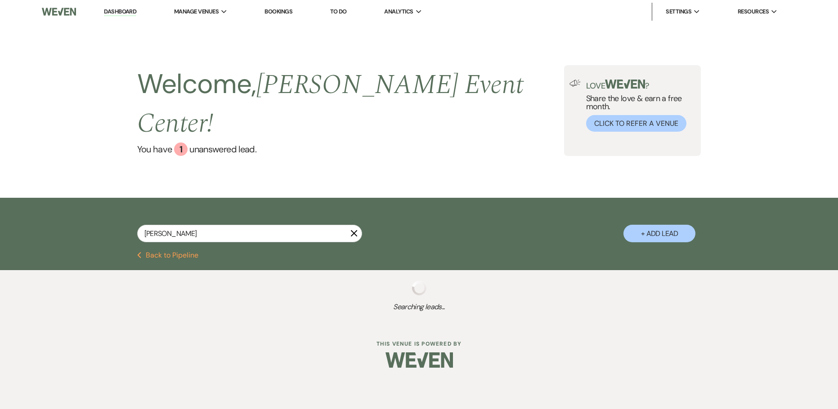
select select "2"
